Goal: Task Accomplishment & Management: Use online tool/utility

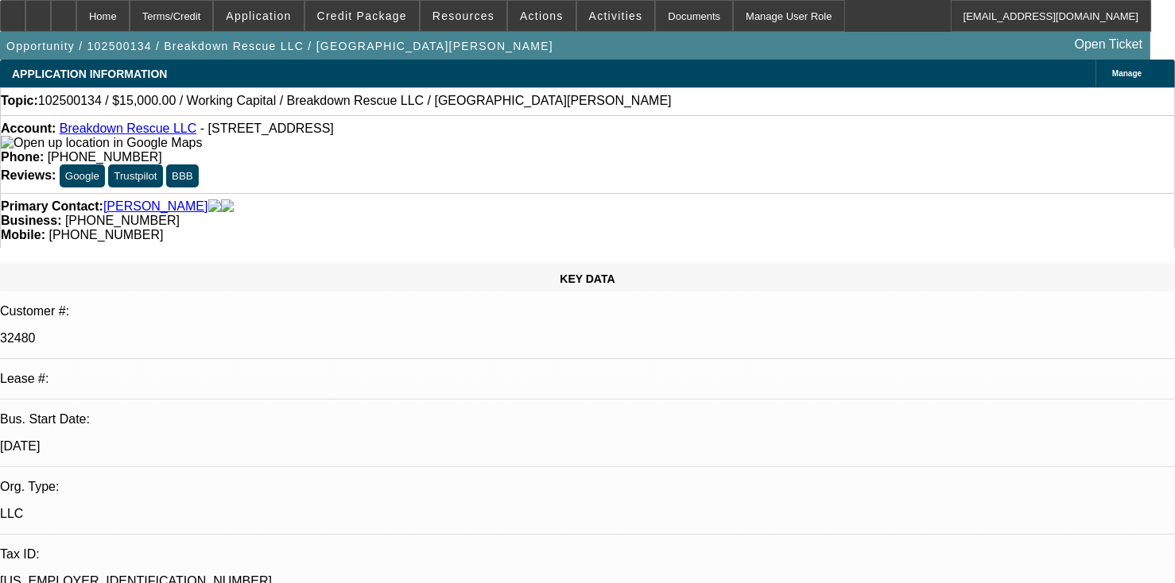
select select "0"
select select "2"
select select "0.1"
select select "4"
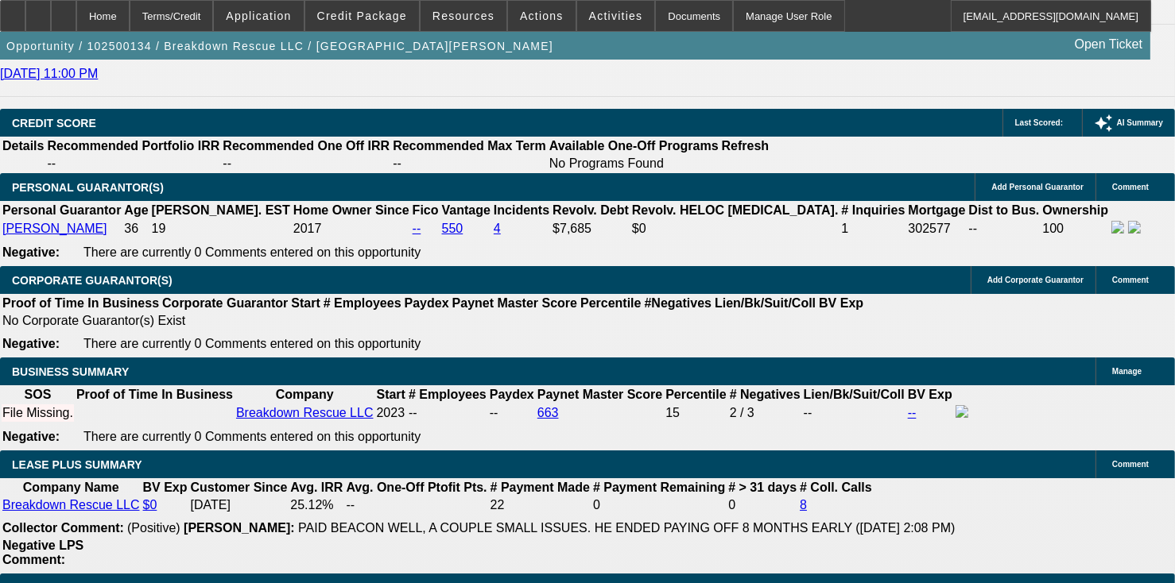
scroll to position [3030, 0]
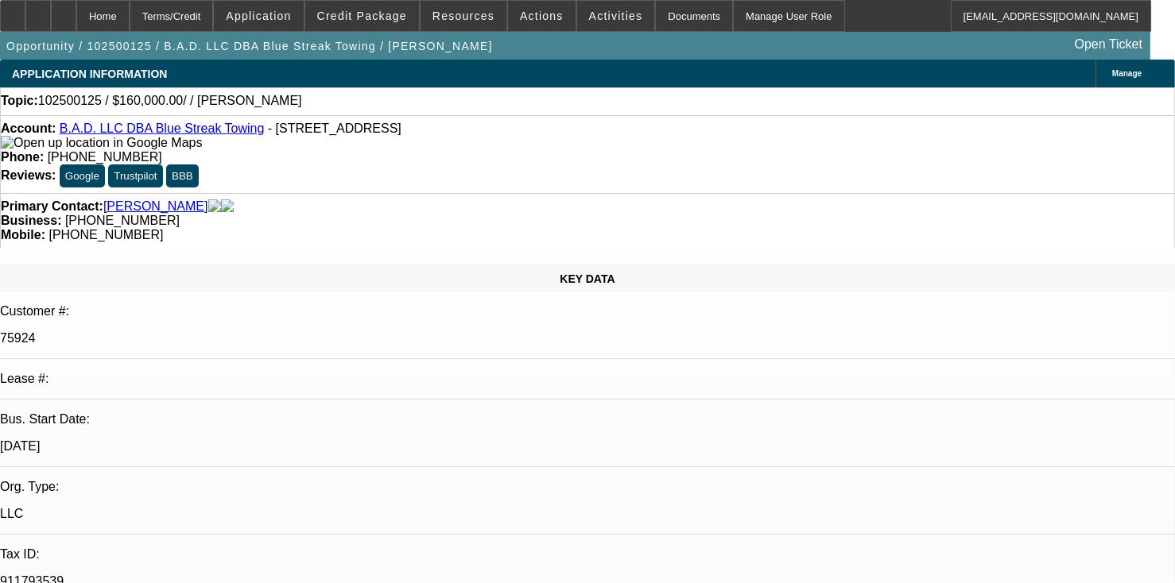
select select "0"
select select "2"
select select "0.1"
select select "4"
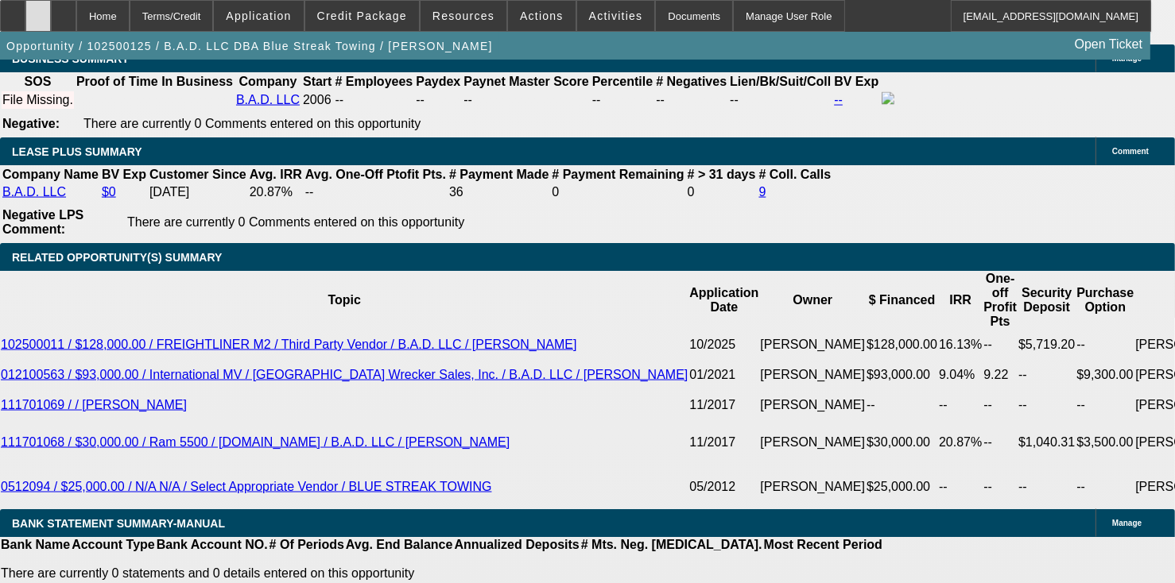
scroll to position [2704, 0]
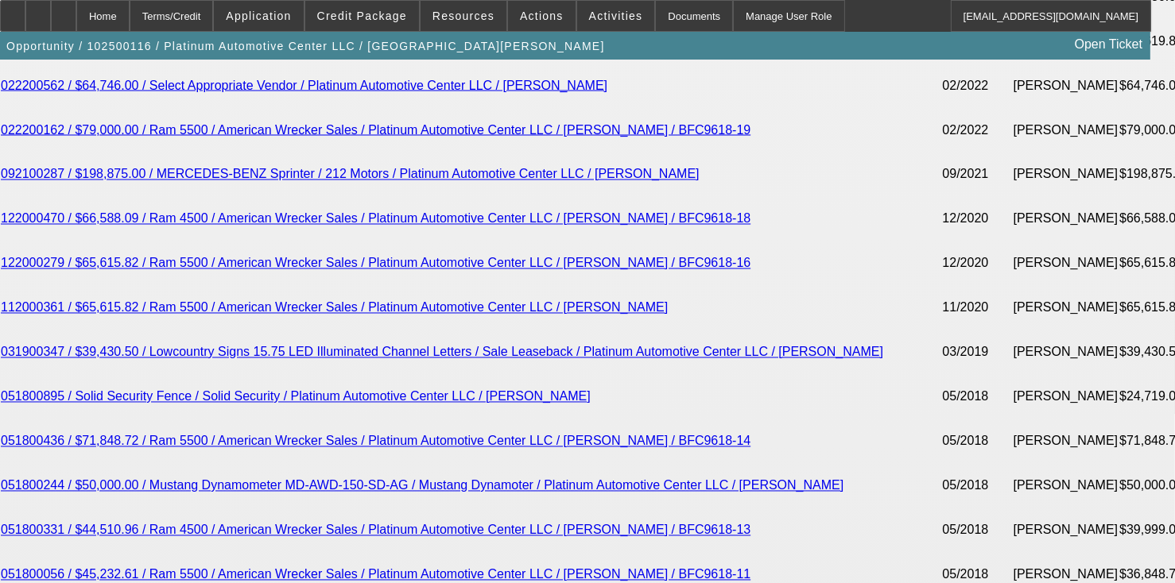
select select "0"
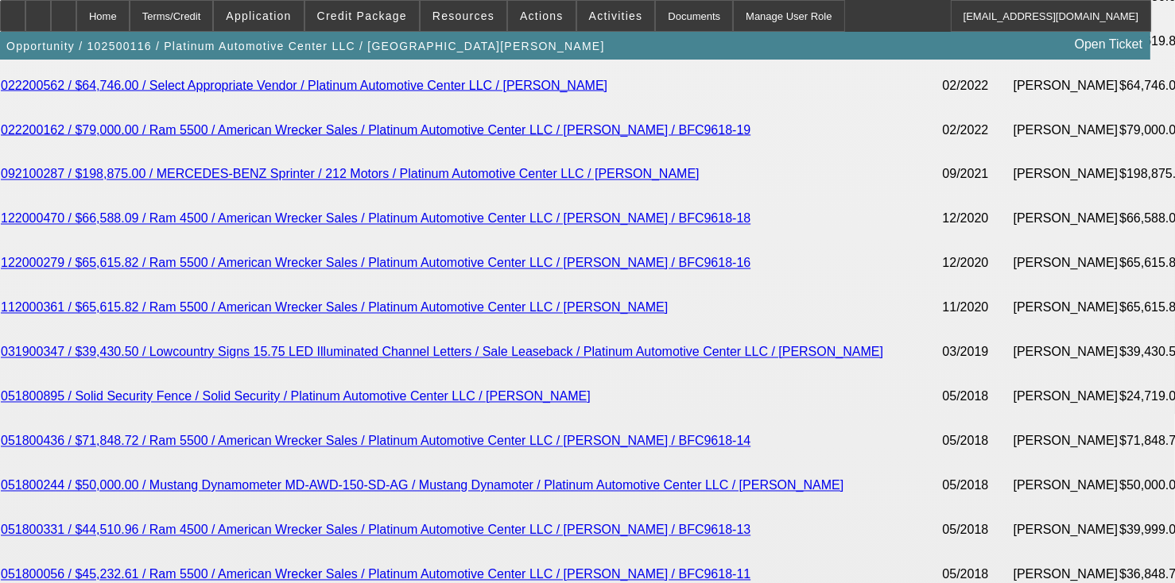
select select "0"
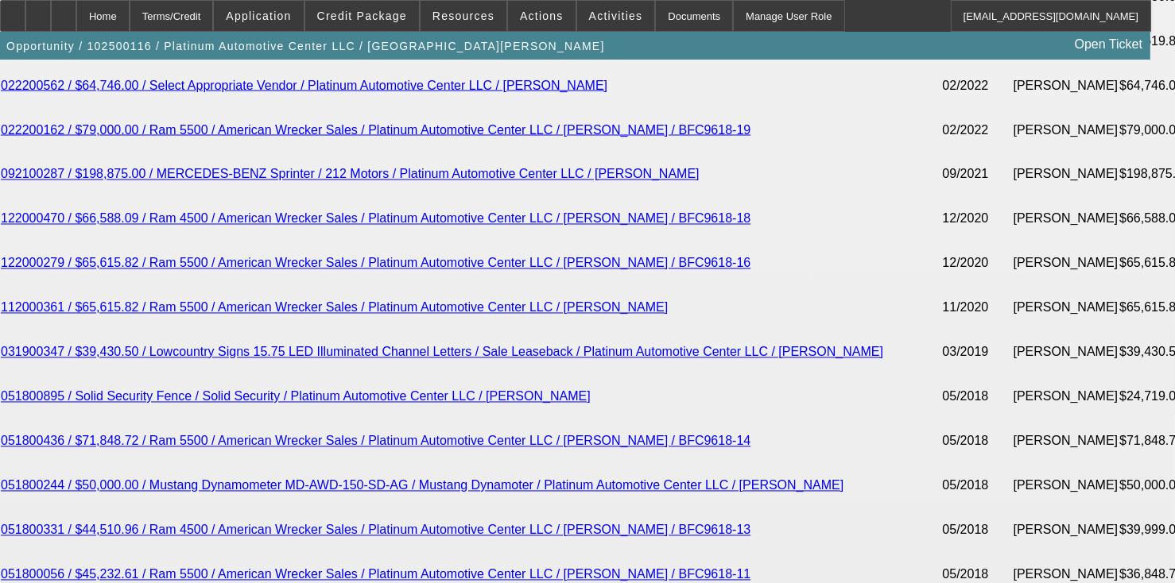
select select "0"
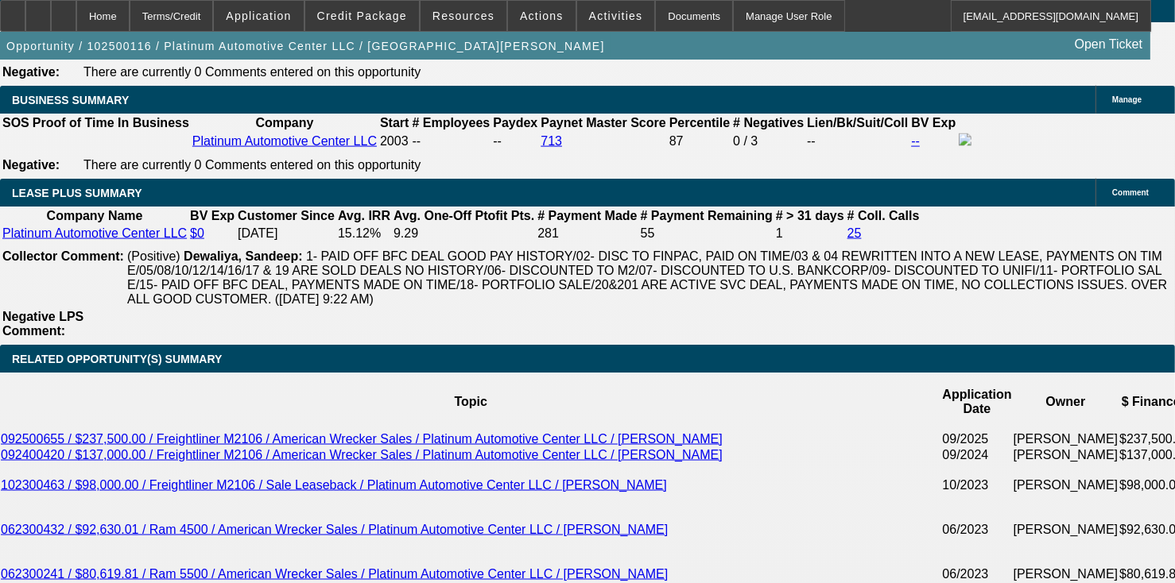
select select "1"
select select "2"
select select "6"
select select "1"
select select "2"
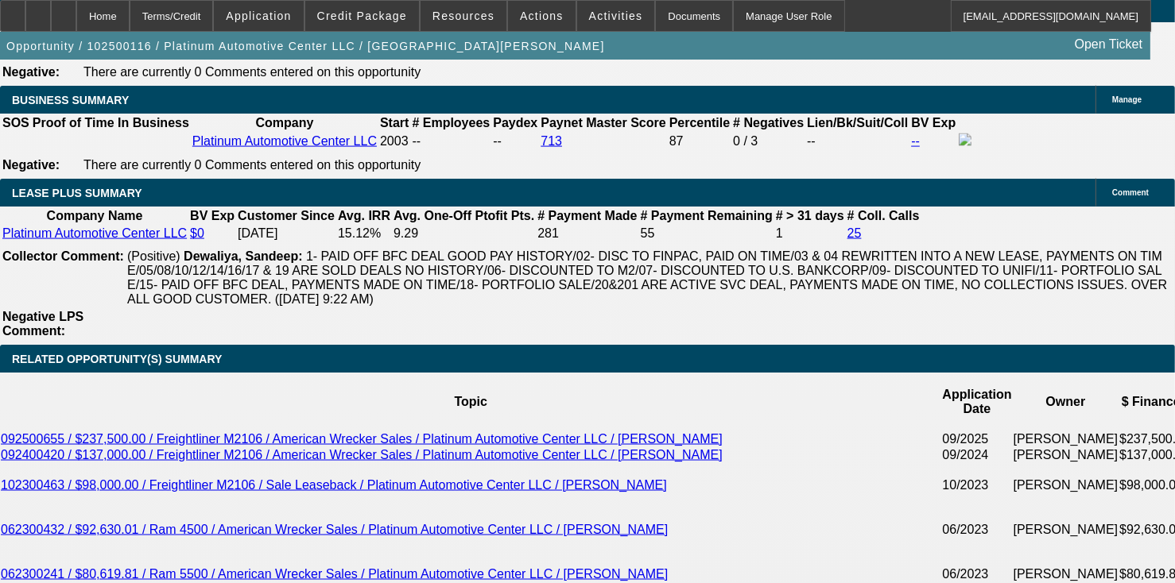
select select "6"
select select "1"
select select "2"
select select "6"
select select "1"
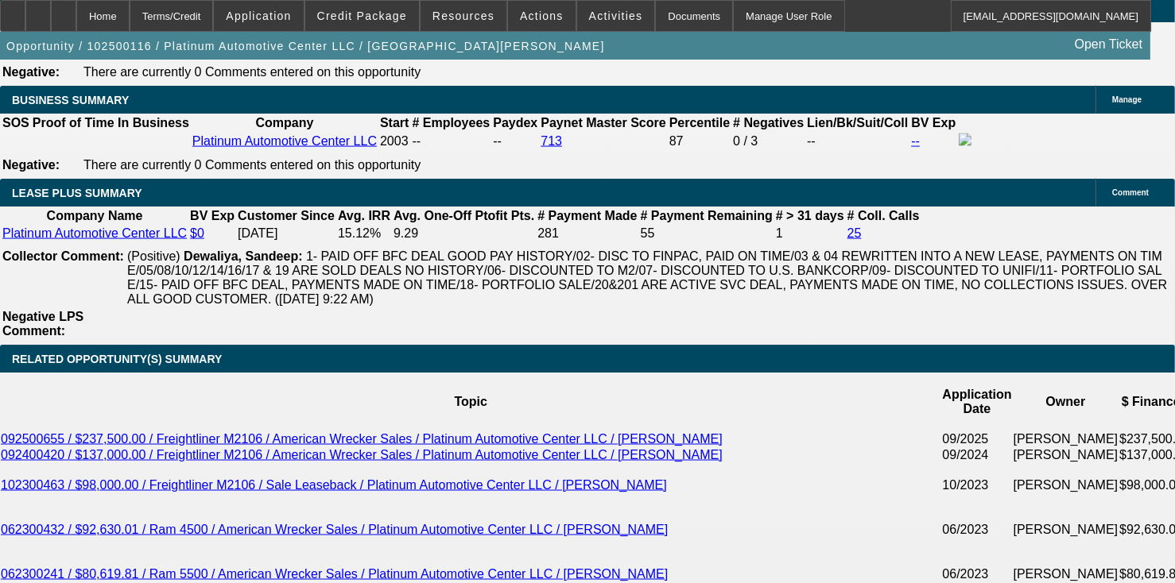
select select "2"
select select "6"
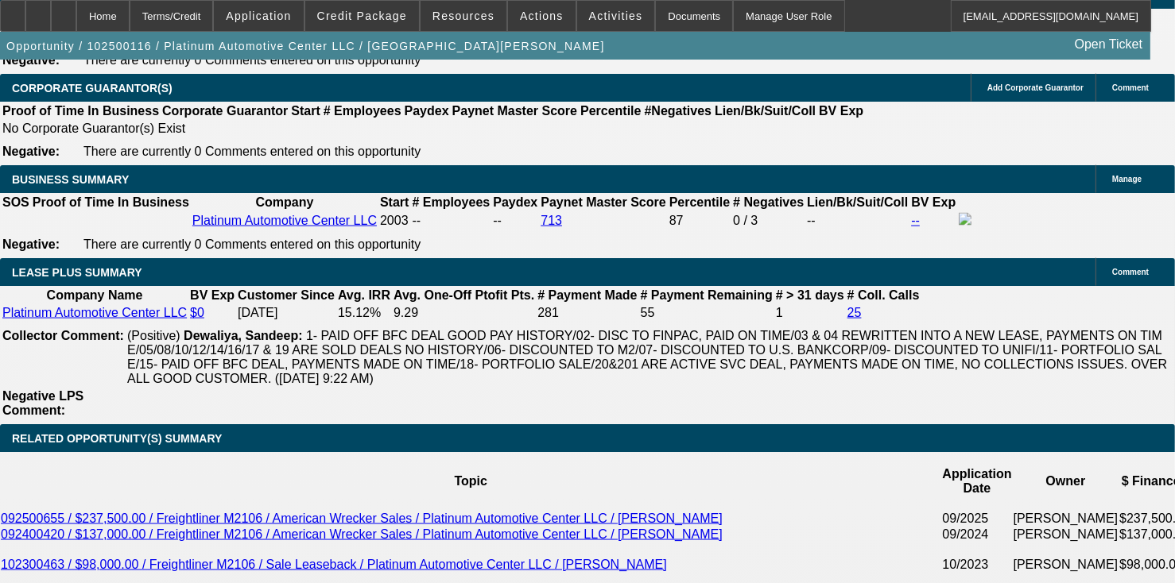
scroll to position [2546, 0]
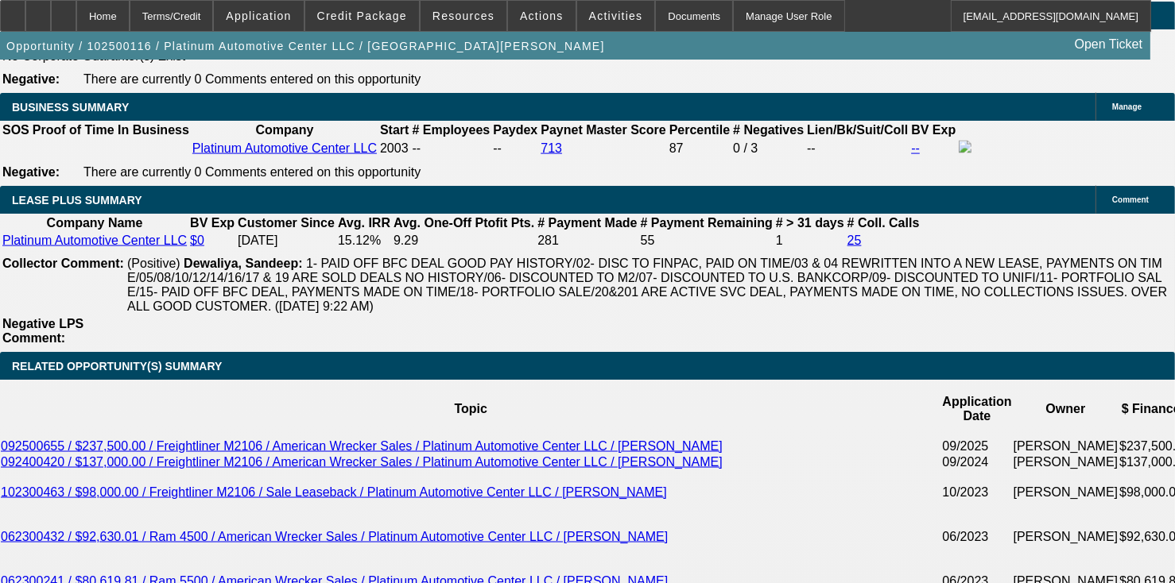
drag, startPoint x: 444, startPoint y: 341, endPoint x: 692, endPoint y: 356, distance: 248.5
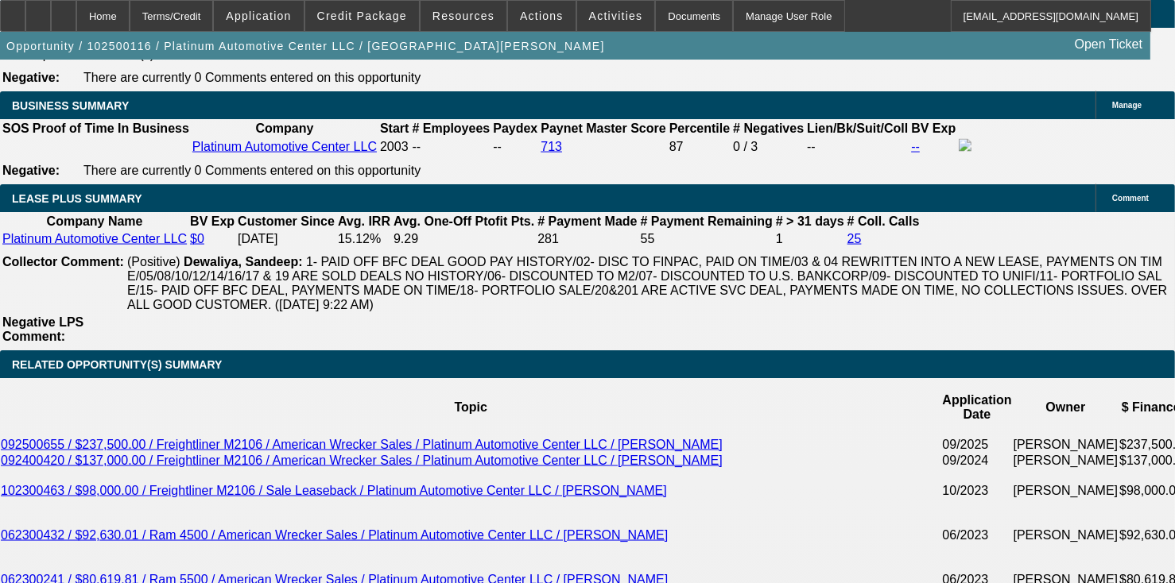
drag, startPoint x: 565, startPoint y: 403, endPoint x: 703, endPoint y: 407, distance: 138.4
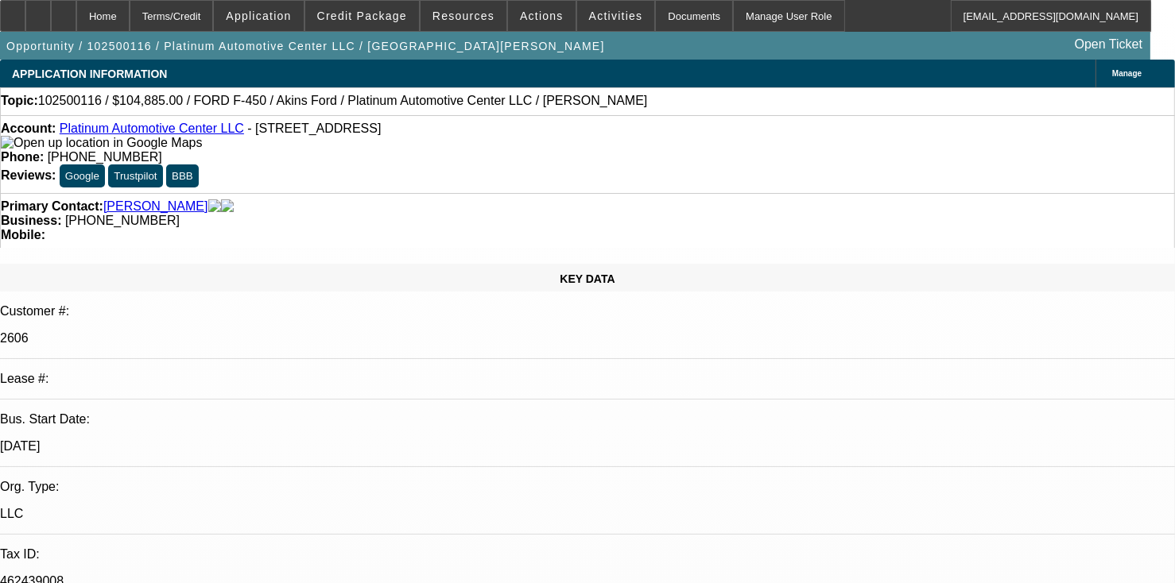
select select "0"
select select "2"
select select "0"
select select "6"
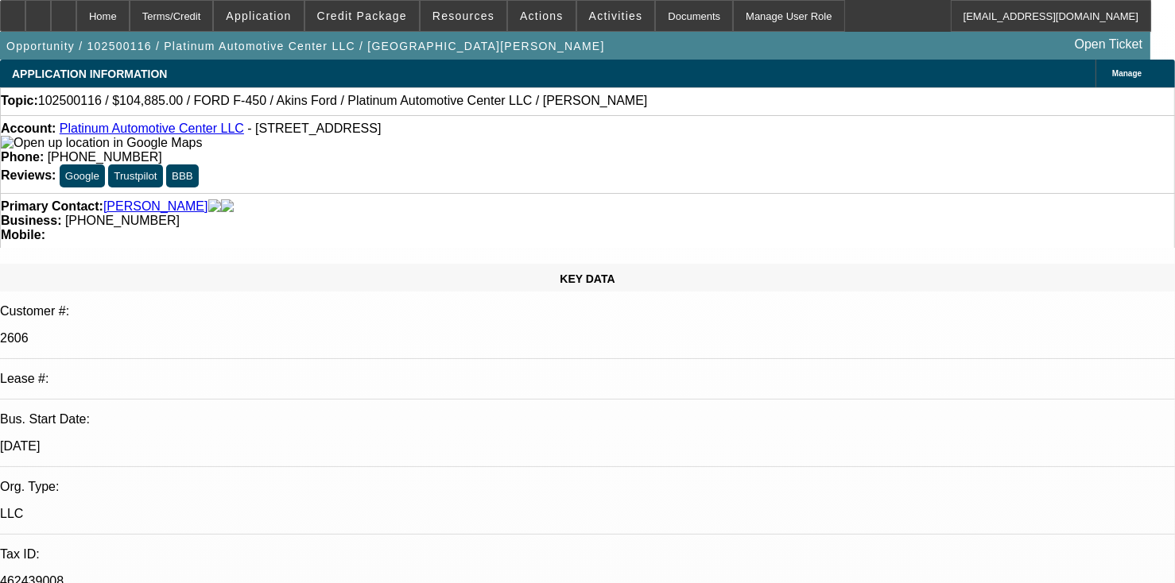
select select "0"
select select "2"
select select "0"
select select "6"
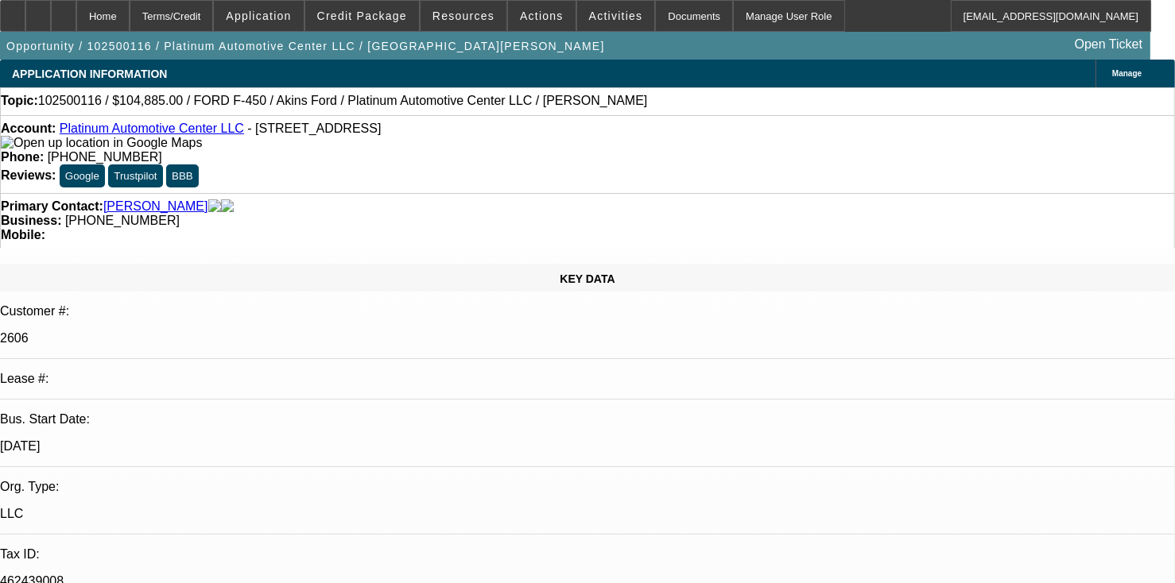
select select "0"
select select "2"
select select "0"
select select "6"
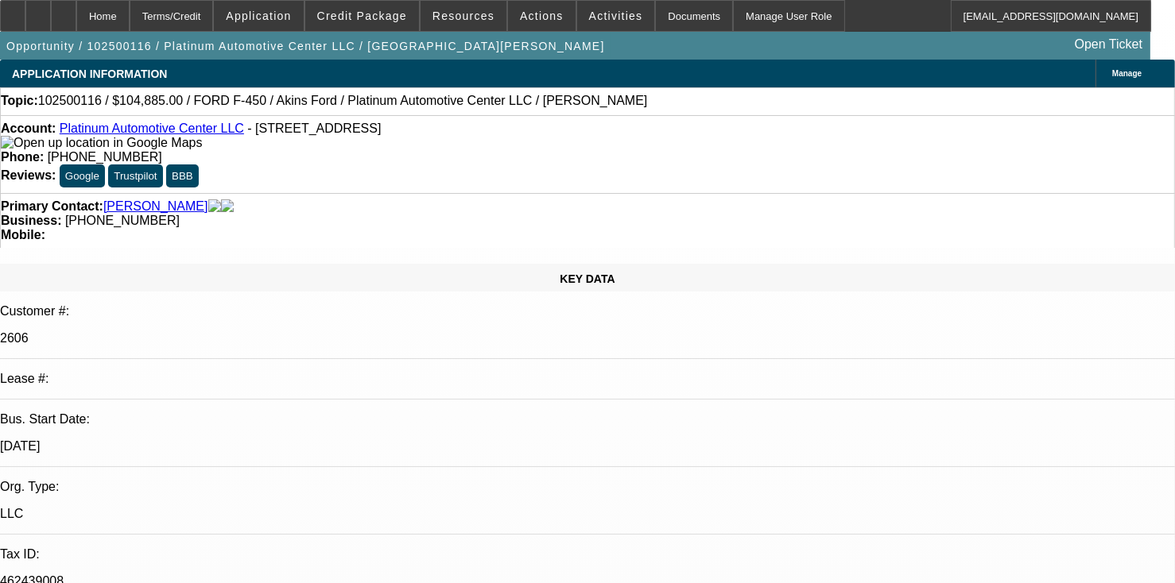
select select "0"
select select "2"
select select "0"
select select "6"
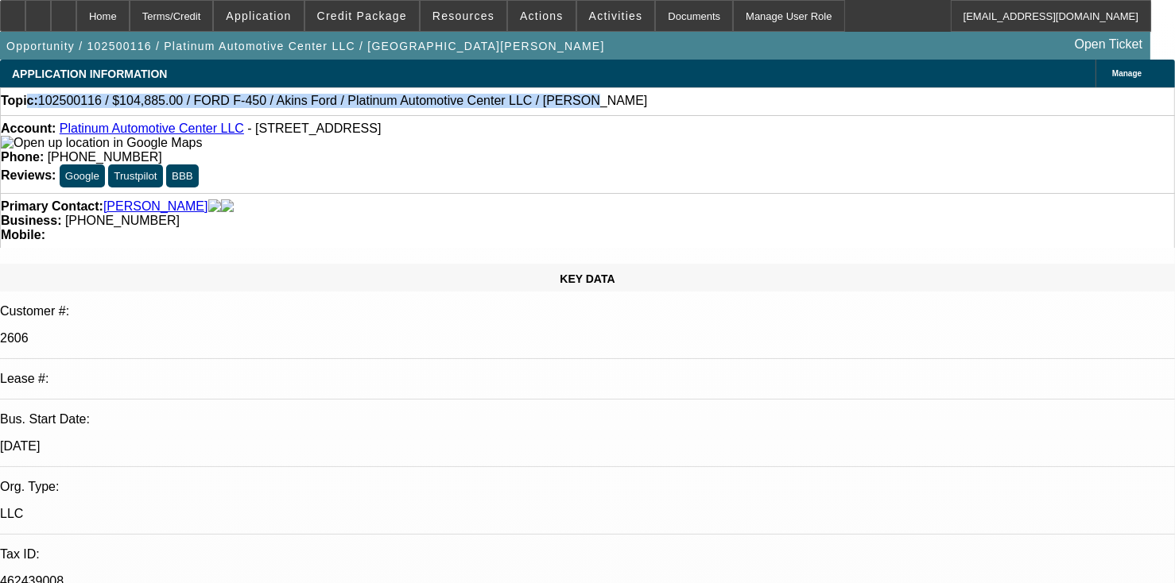
drag, startPoint x: 53, startPoint y: 103, endPoint x: 494, endPoint y: 95, distance: 440.5
click at [494, 95] on div "Topic: 102500116 / $104,885.00 / FORD F-450 / Akins Ford / Platinum Automotive …" at bounding box center [587, 101] width 1173 height 14
drag, startPoint x: 494, startPoint y: 95, endPoint x: 356, endPoint y: 106, distance: 137.9
click at [356, 106] on span "102500116 / $104,885.00 / FORD F-450 / Akins Ford / Platinum Automotive Center …" at bounding box center [343, 101] width 610 height 14
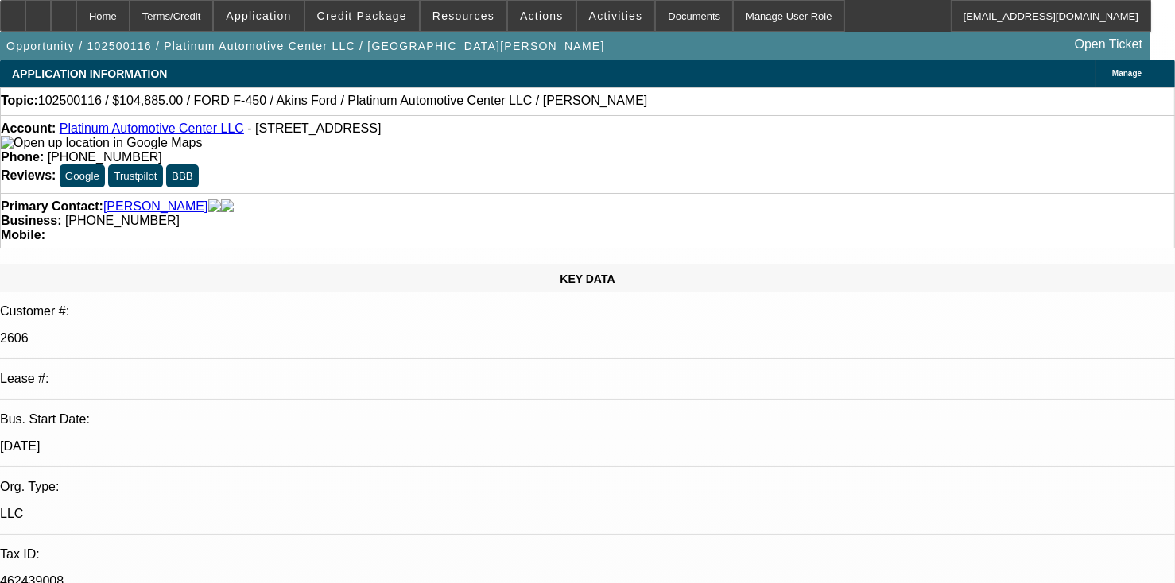
click at [356, 106] on span "102500116 / $104,885.00 / FORD F-450 / Akins Ford / Platinum Automotive Center …" at bounding box center [343, 101] width 610 height 14
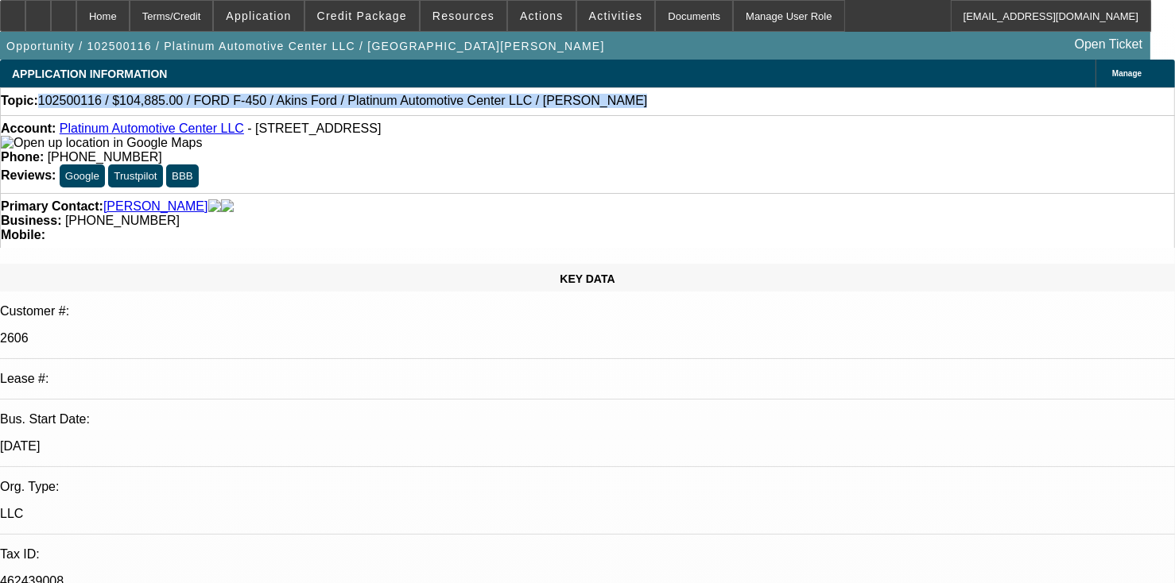
click at [356, 106] on span "102500116 / $104,885.00 / FORD F-450 / Akins Ford / Platinum Automotive Center …" at bounding box center [343, 101] width 610 height 14
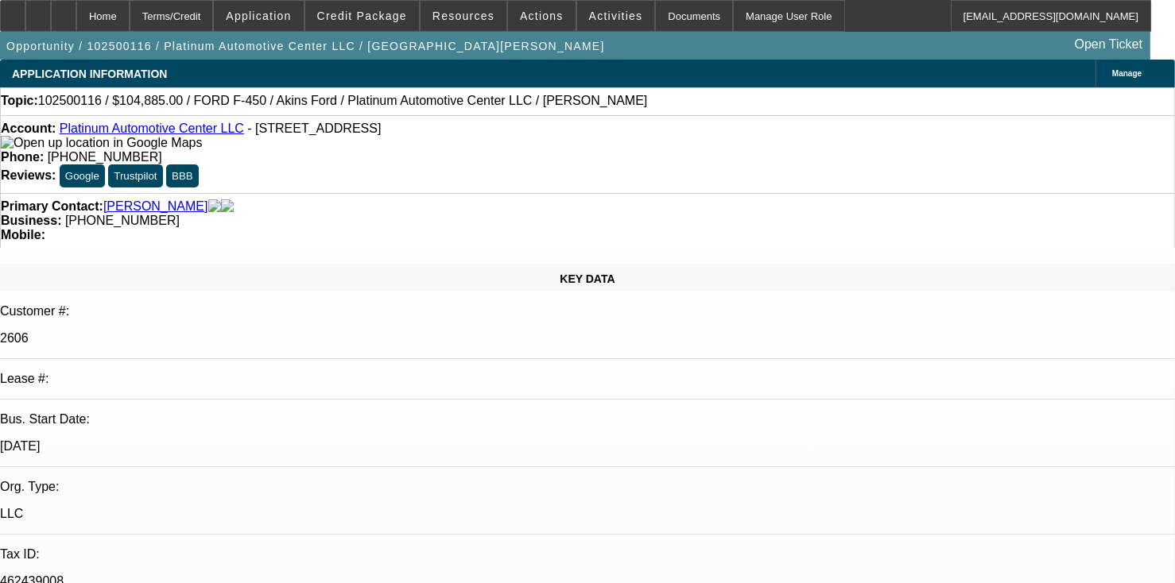
drag, startPoint x: 502, startPoint y: 123, endPoint x: 349, endPoint y: 124, distance: 153.4
click at [349, 124] on div "Account: Platinum Automotive Center LLC - 7229 Cross County Rd, North Charlesto…" at bounding box center [587, 154] width 1175 height 78
drag, startPoint x: 349, startPoint y: 124, endPoint x: 303, endPoint y: 129, distance: 46.4
click at [303, 129] on span "- 7229 Cross County Rd, North Charleston, SC 29418" at bounding box center [314, 129] width 134 height 14
click at [199, 165] on button "BBB" at bounding box center [182, 176] width 33 height 23
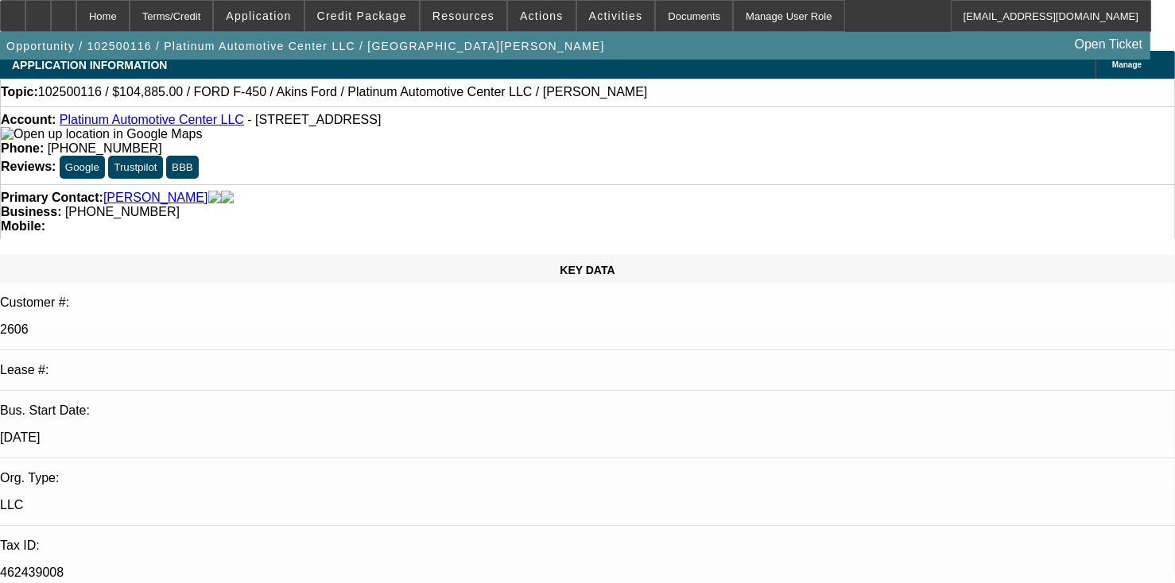
drag, startPoint x: 469, startPoint y: 219, endPoint x: 454, endPoint y: 242, distance: 28.2
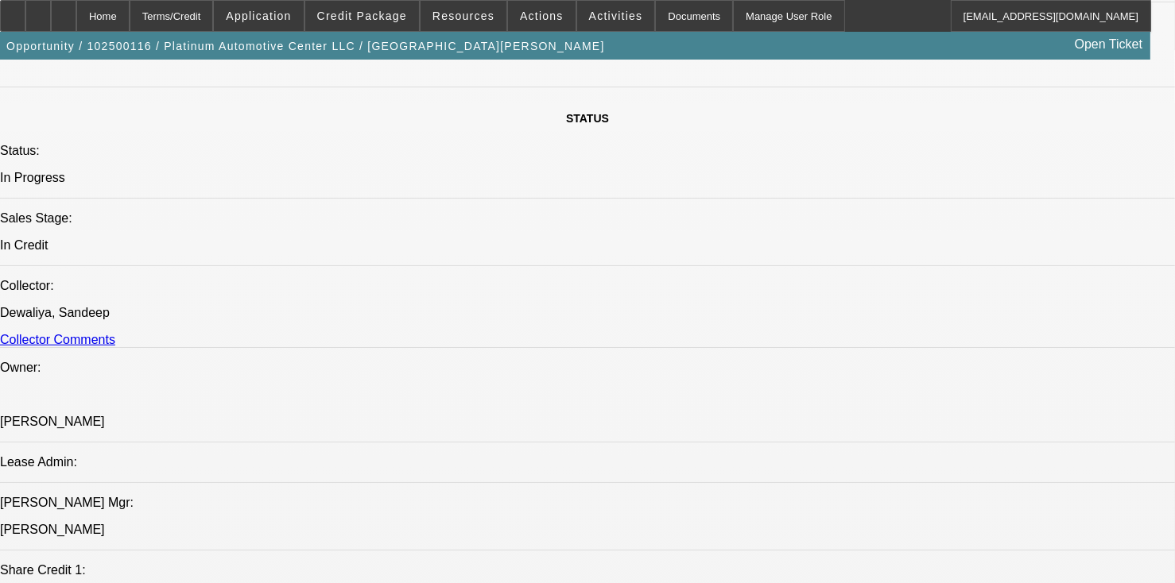
scroll to position [2625, 0]
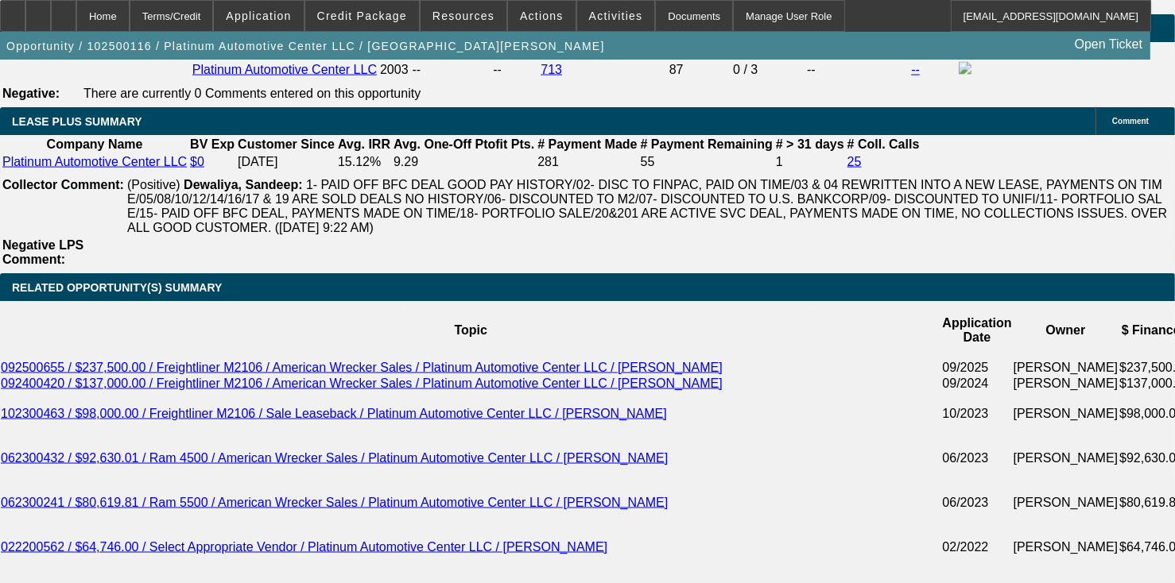
drag, startPoint x: 568, startPoint y: 362, endPoint x: 743, endPoint y: 370, distance: 175.0
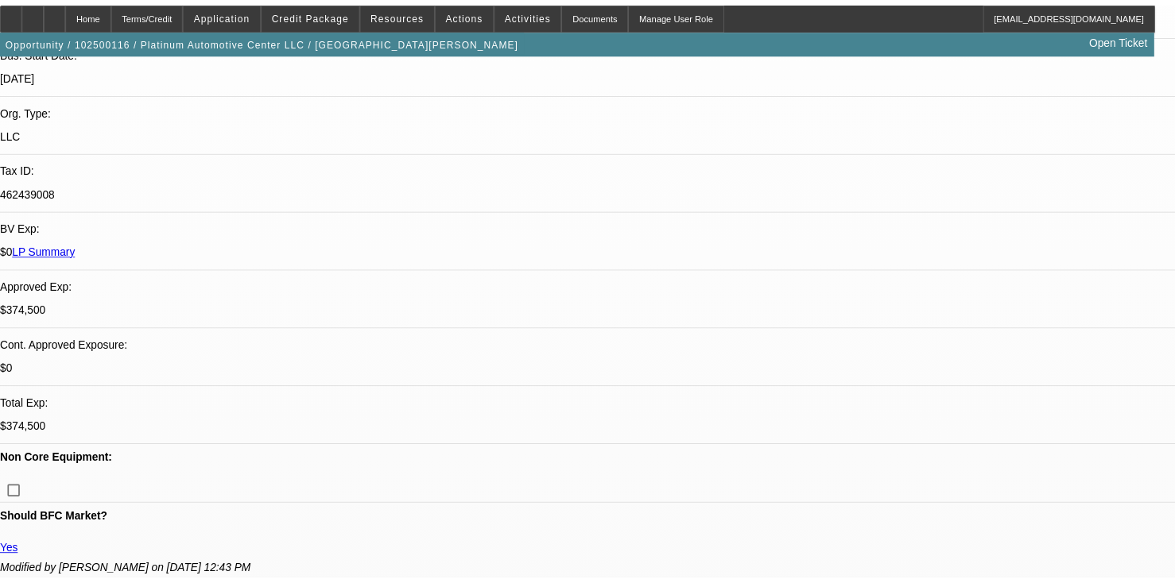
scroll to position [0, 0]
